Goal: Task Accomplishment & Management: Use online tool/utility

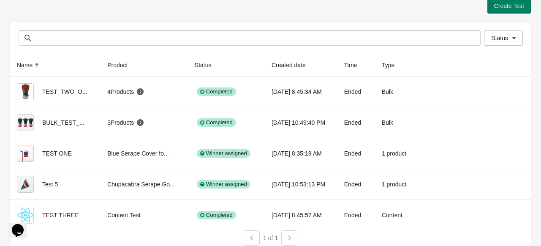
scroll to position [16, 0]
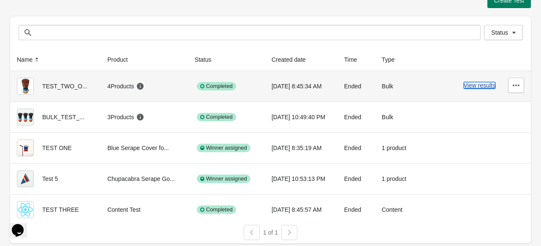
click at [477, 86] on button "View results" at bounding box center [480, 85] width 32 height 7
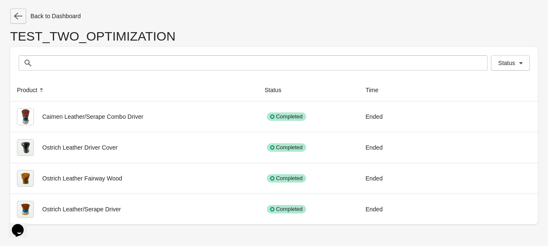
click at [14, 16] on icon "button" at bounding box center [18, 16] width 8 height 7
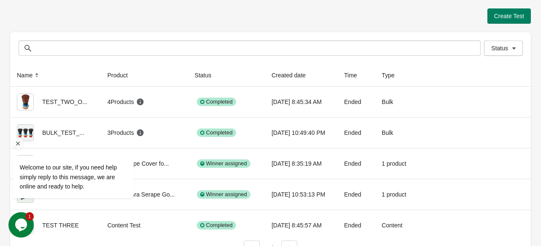
scroll to position [16, 0]
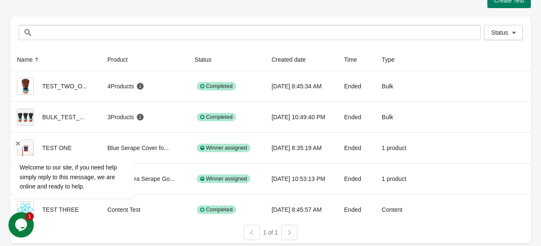
drag, startPoint x: 19, startPoint y: 145, endPoint x: 29, endPoint y: 241, distance: 96.9
click at [19, 144] on icon "Chat attention grabber" at bounding box center [18, 144] width 8 height 8
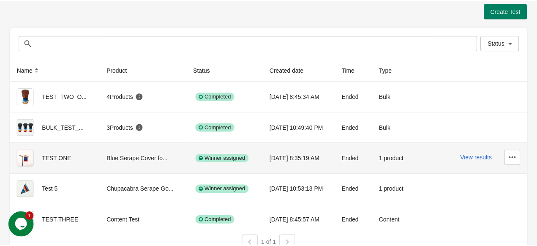
scroll to position [0, 0]
